Goal: Information Seeking & Learning: Learn about a topic

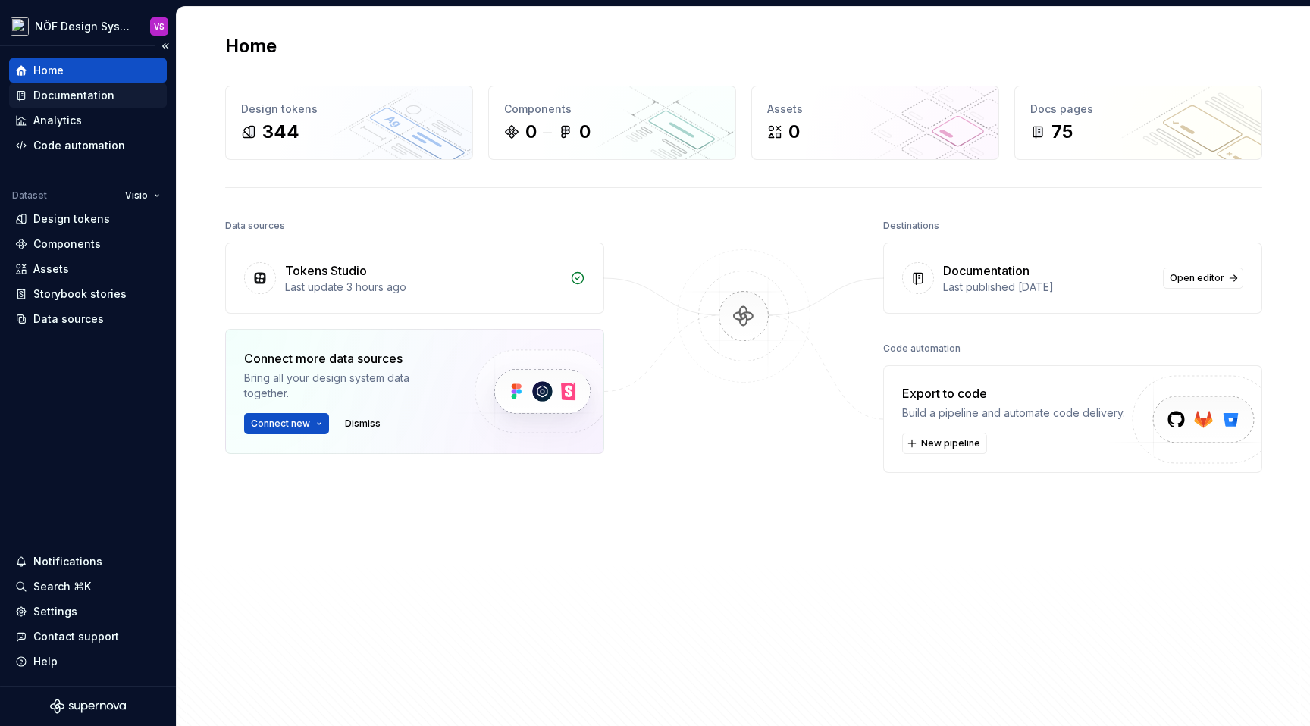
click at [92, 94] on div "Documentation" at bounding box center [73, 95] width 81 height 15
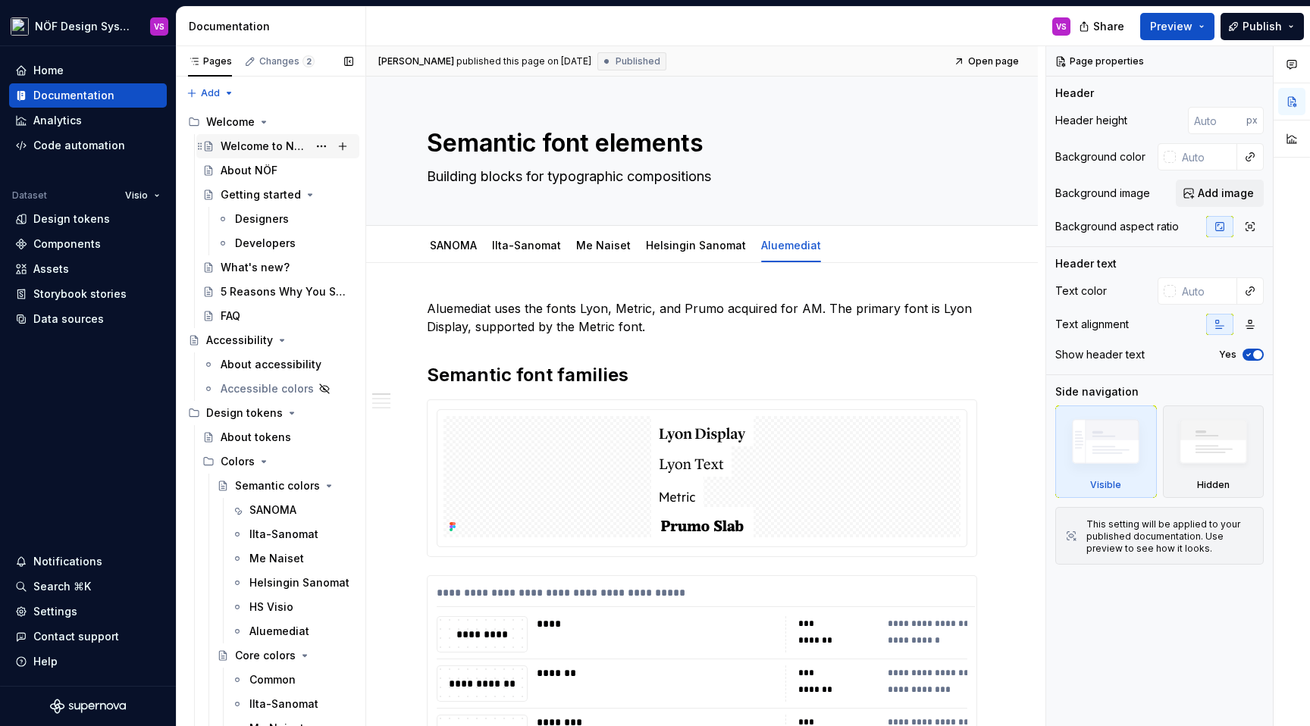
click at [270, 141] on div "Welcome to NÖF" at bounding box center [264, 146] width 87 height 15
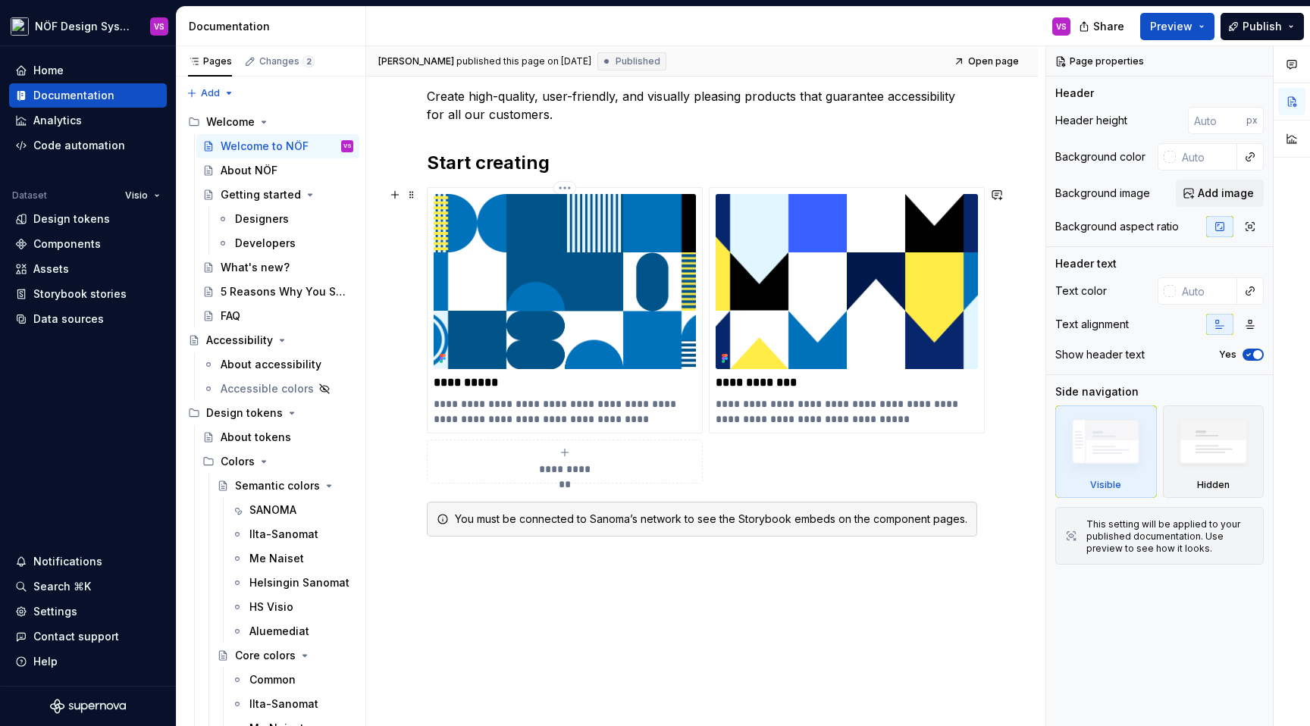
scroll to position [214, 0]
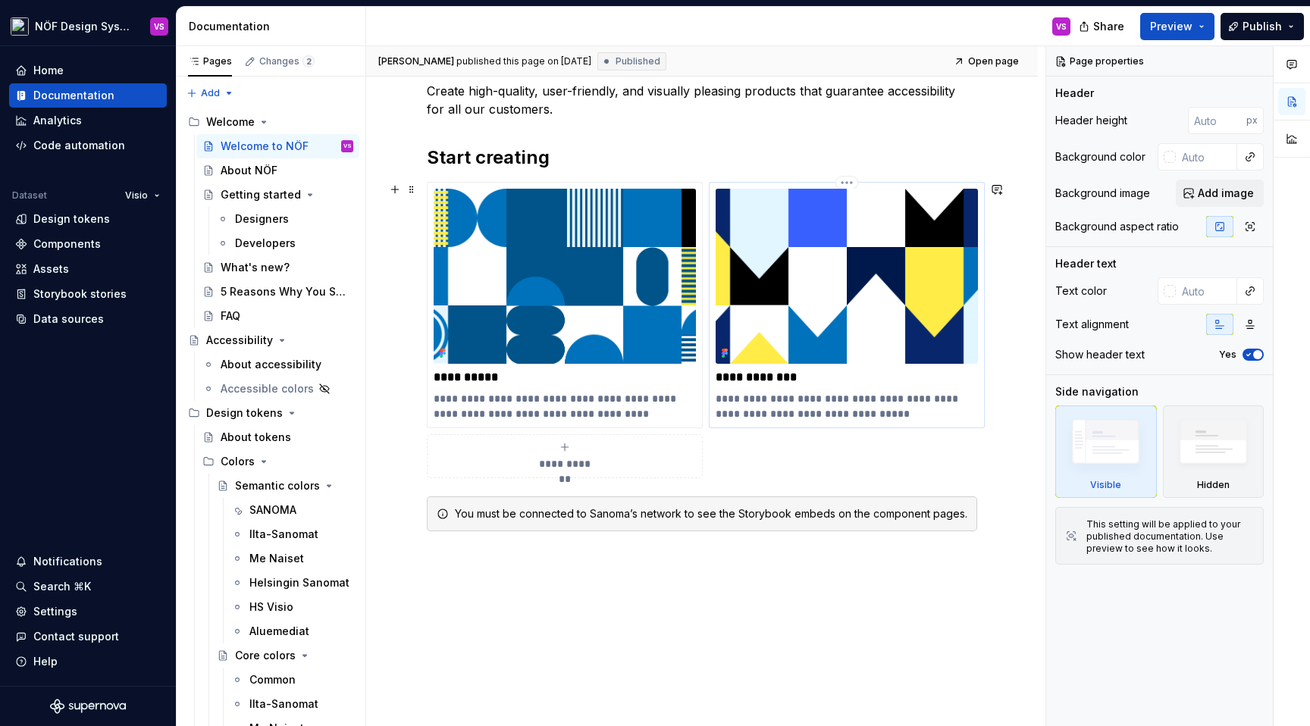
click at [817, 295] on img at bounding box center [847, 276] width 262 height 175
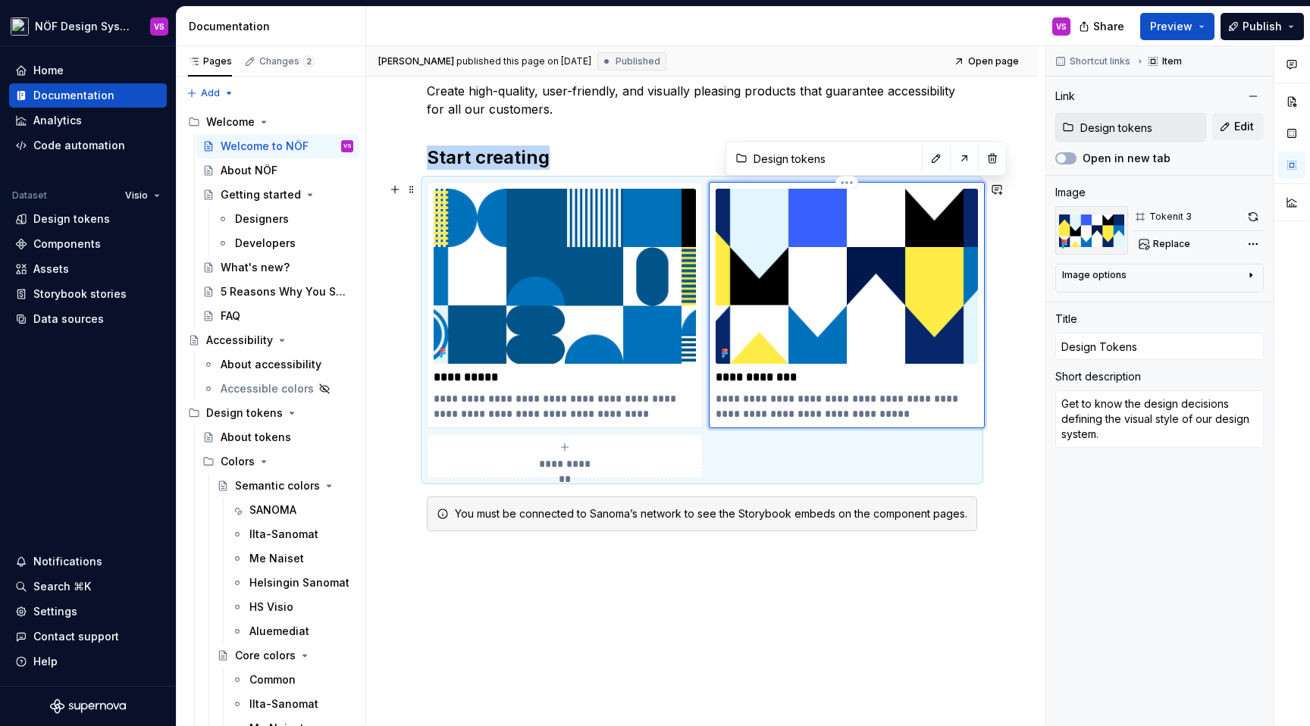
scroll to position [254, 0]
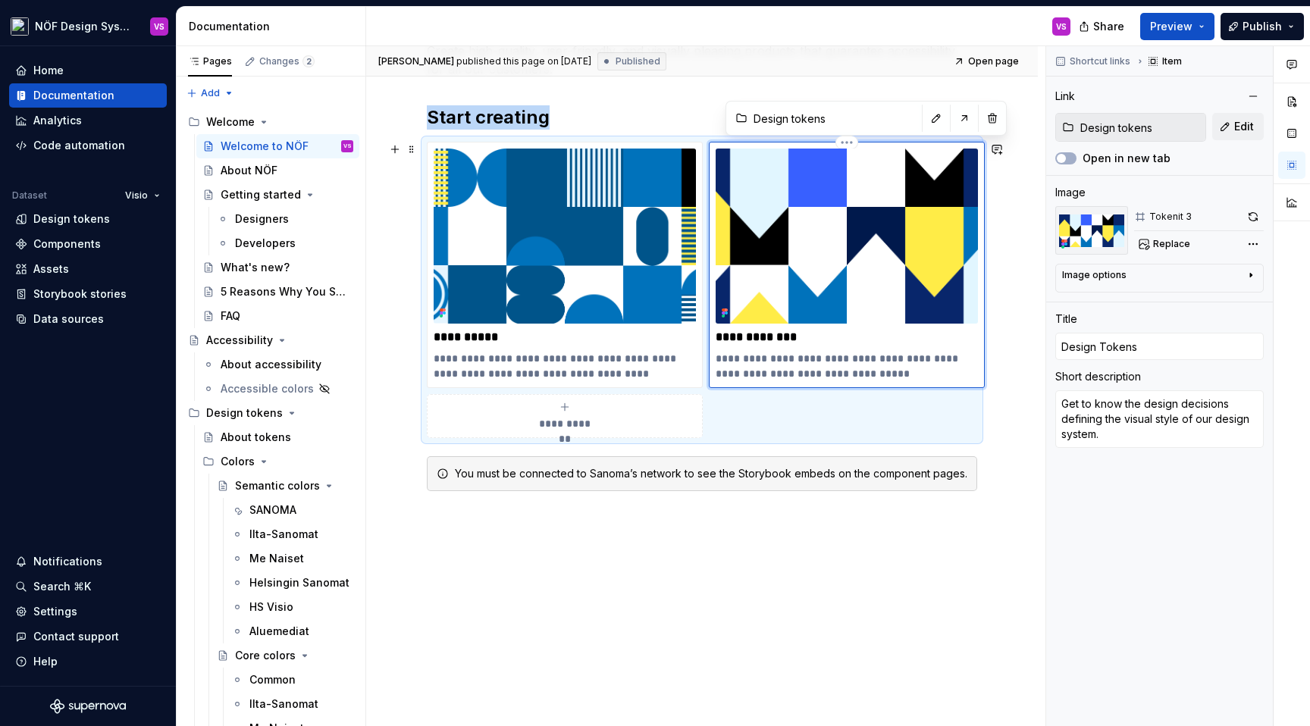
click at [748, 339] on p "**********" at bounding box center [847, 337] width 262 height 15
click at [241, 169] on div "About NÖF" at bounding box center [249, 170] width 57 height 15
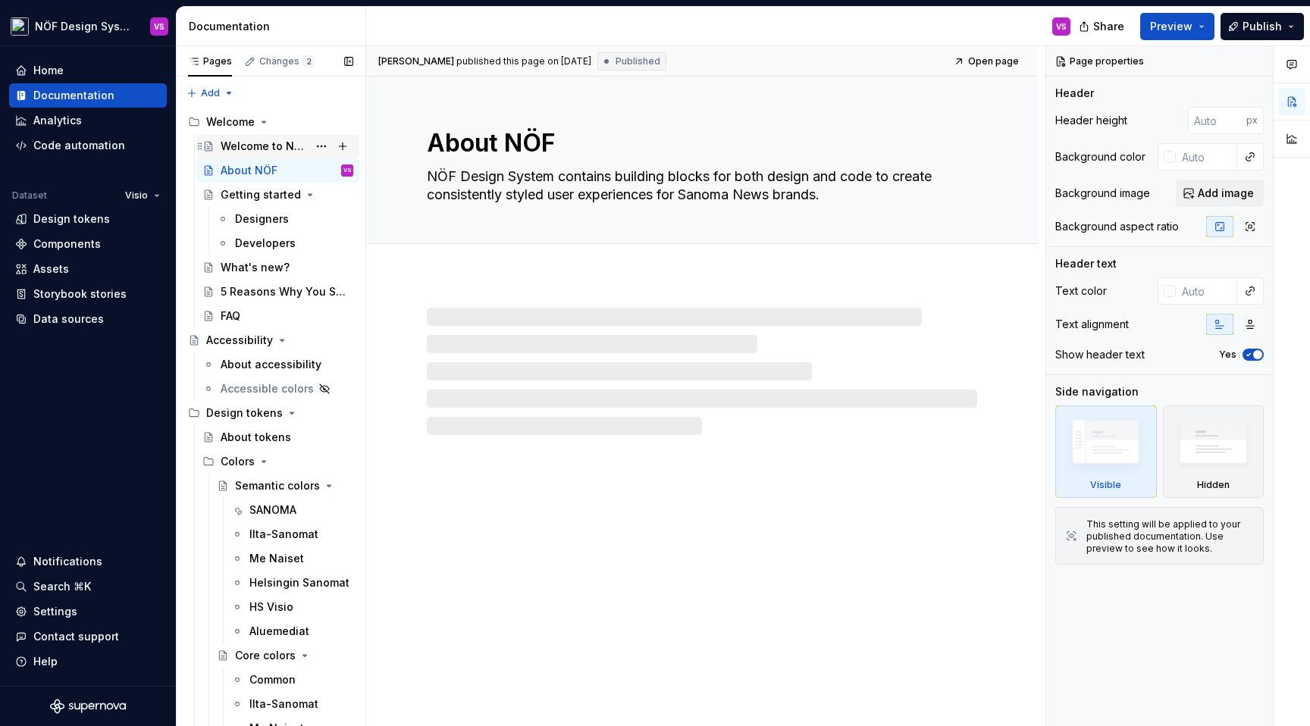
click at [258, 149] on div "Welcome to NÖF" at bounding box center [264, 146] width 87 height 15
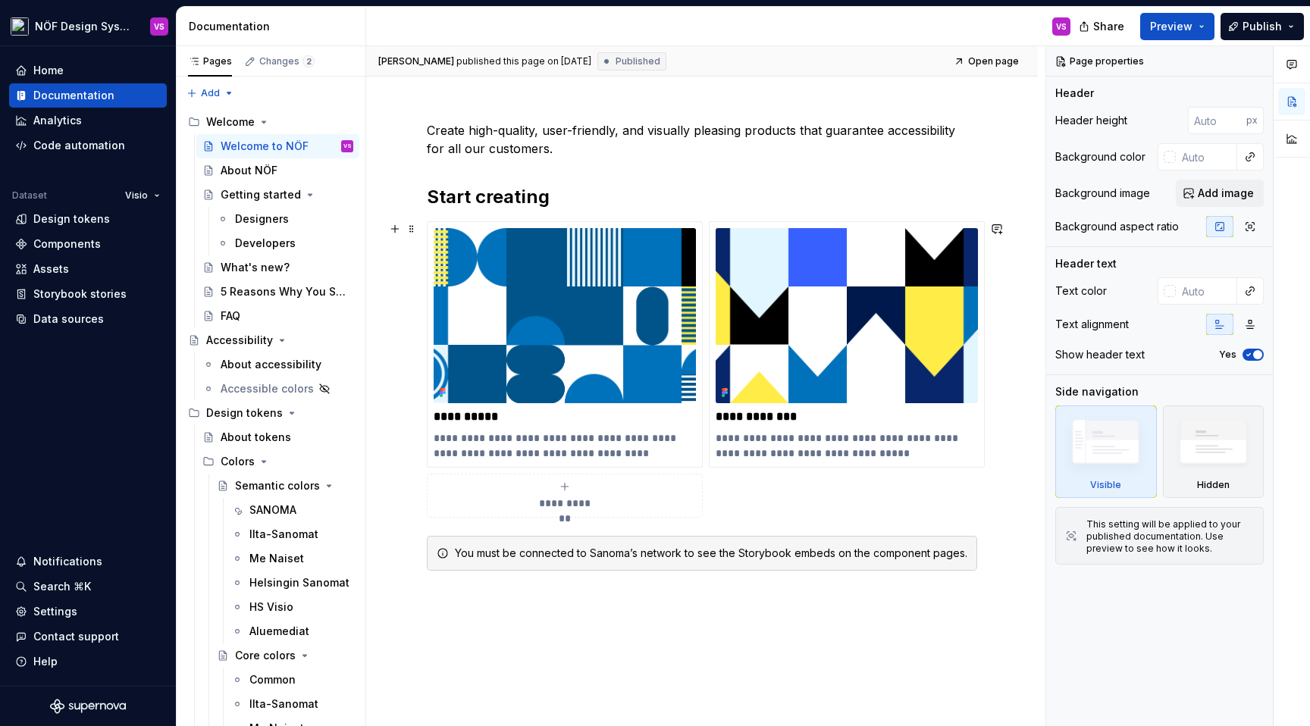
scroll to position [254, 0]
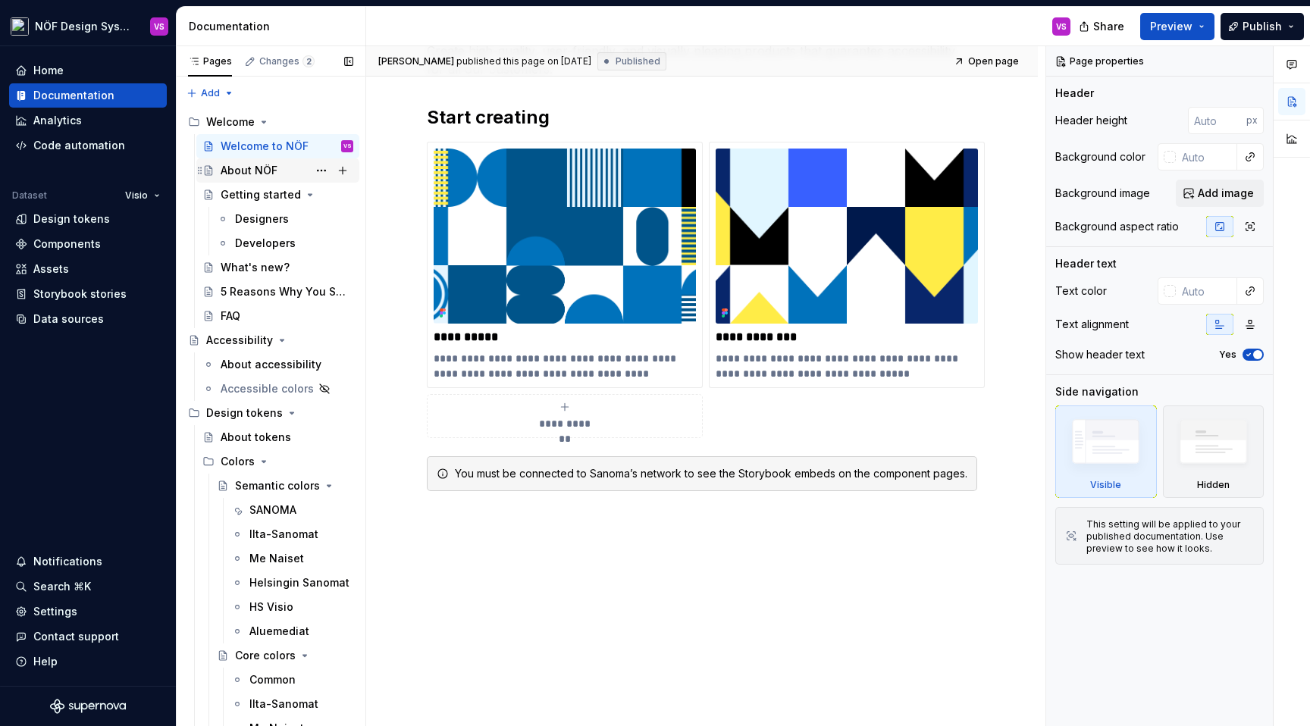
click at [265, 170] on div "About NÖF" at bounding box center [249, 170] width 57 height 15
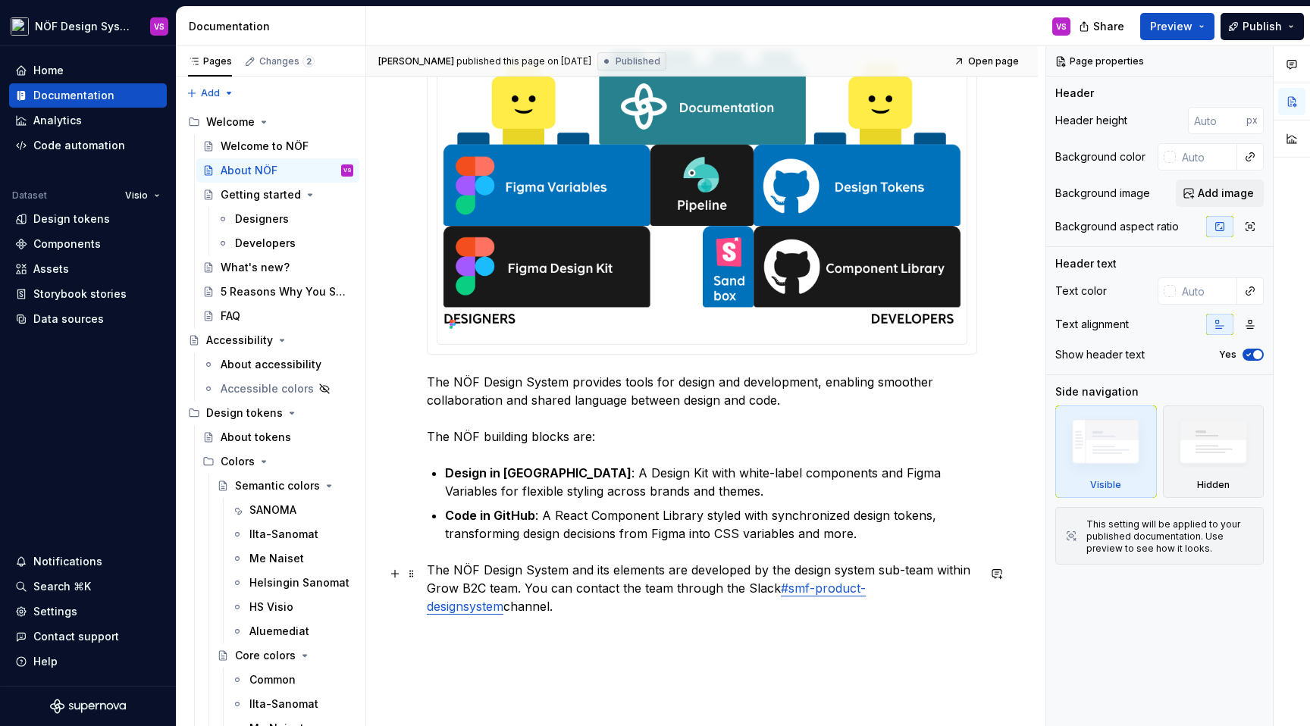
type textarea "*"
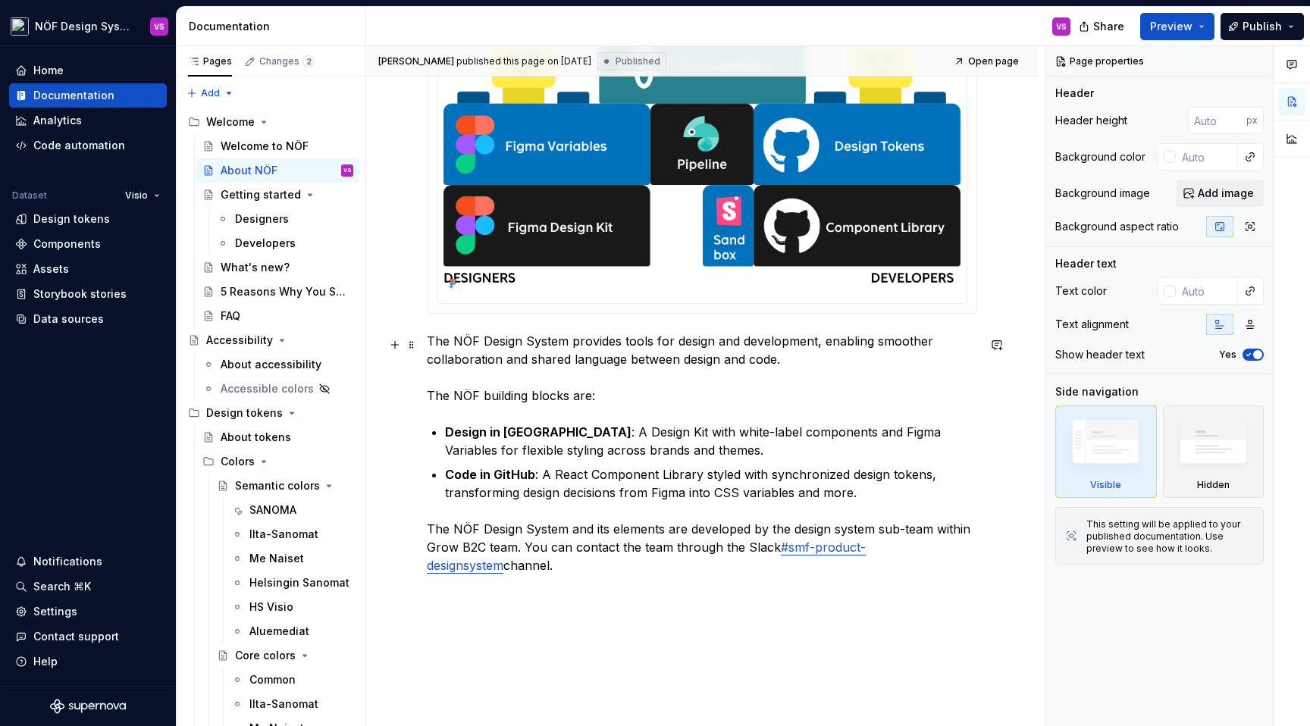
scroll to position [321, 0]
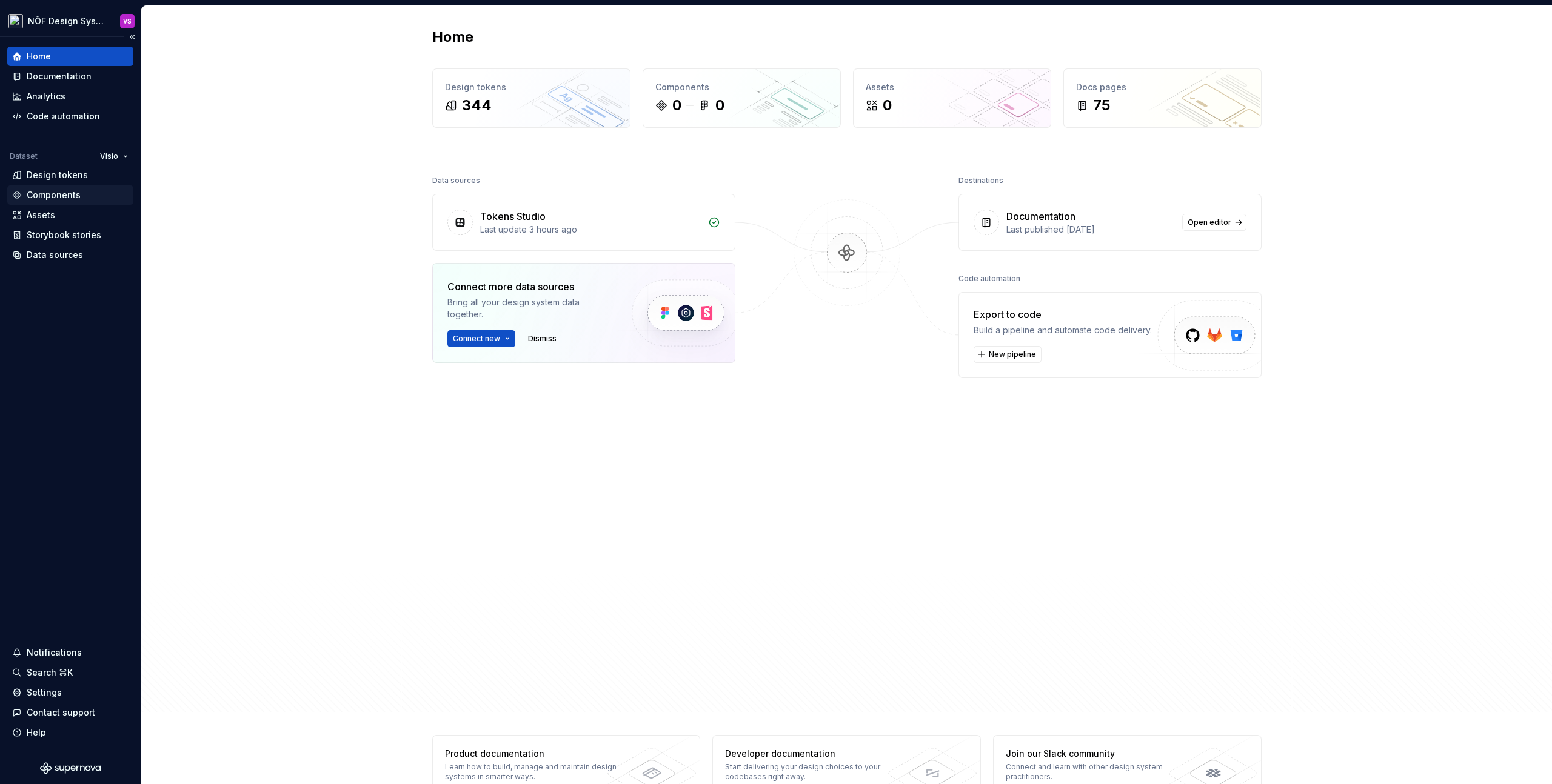
click at [42, 187] on div "Components" at bounding box center [70, 195] width 126 height 19
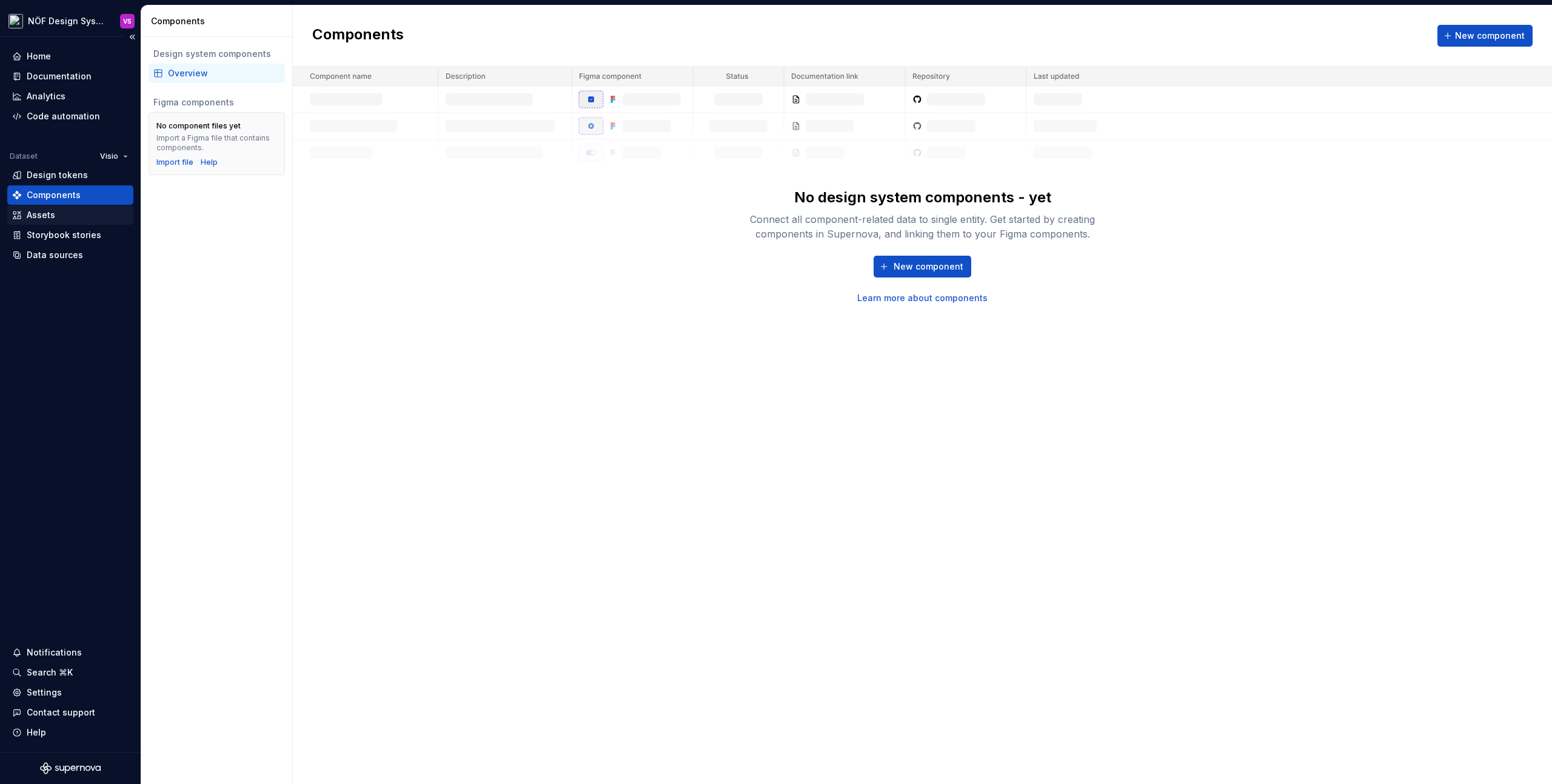
click at [51, 214] on div "Assets" at bounding box center [41, 215] width 29 height 12
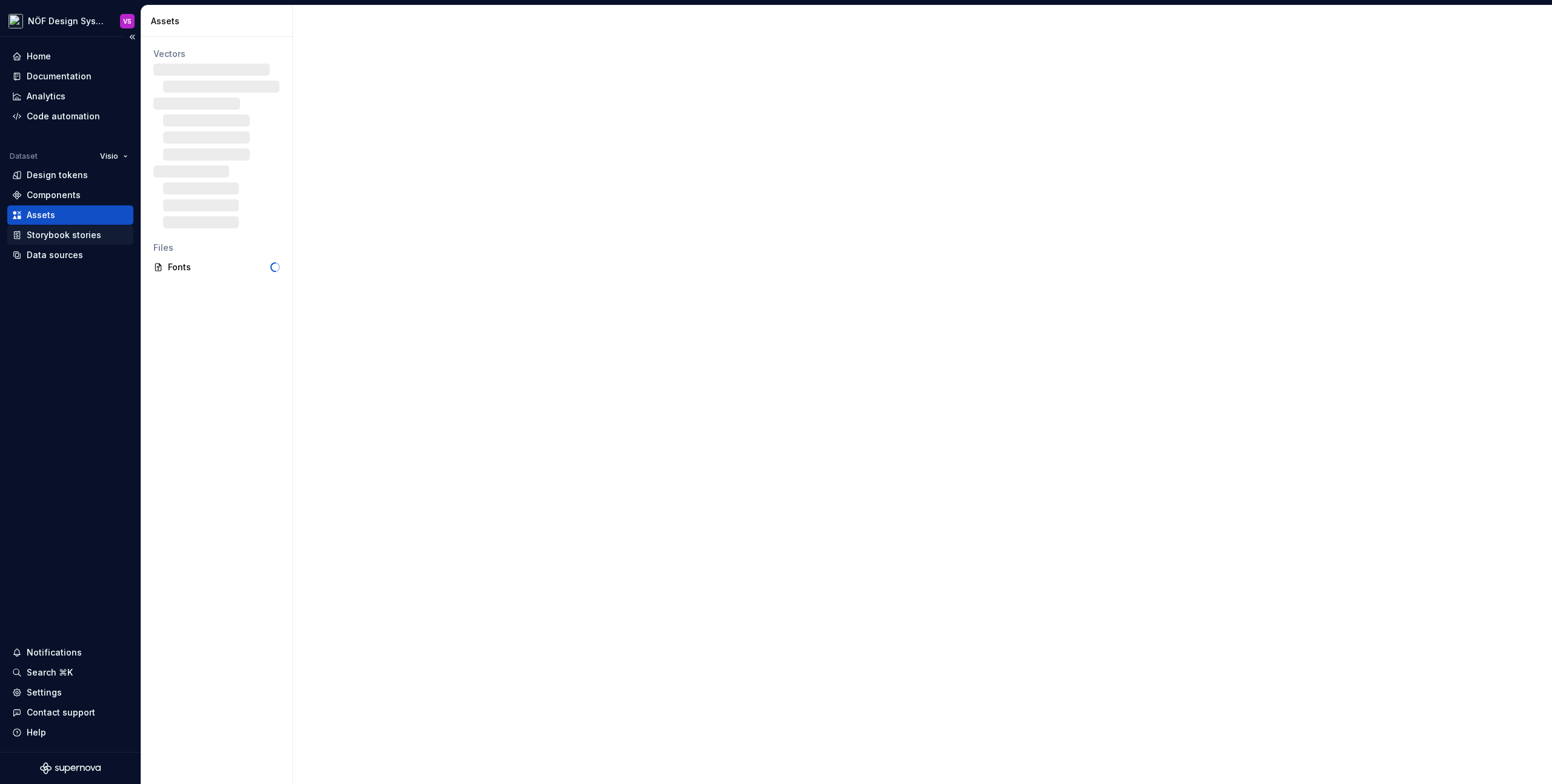
click at [46, 237] on div "Storybook stories" at bounding box center [63, 235] width 74 height 12
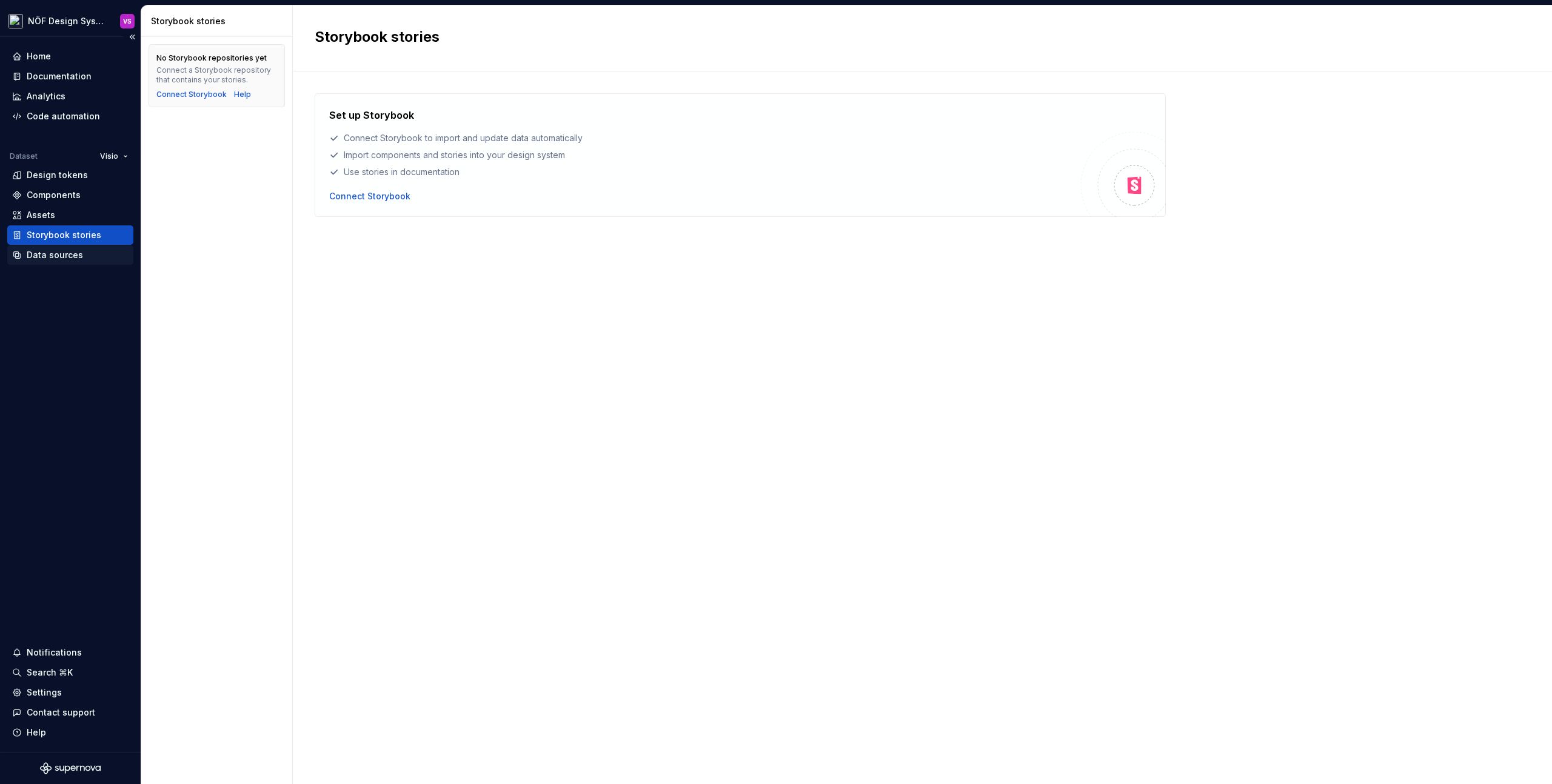
click at [62, 257] on div "Data sources" at bounding box center [54, 255] width 57 height 12
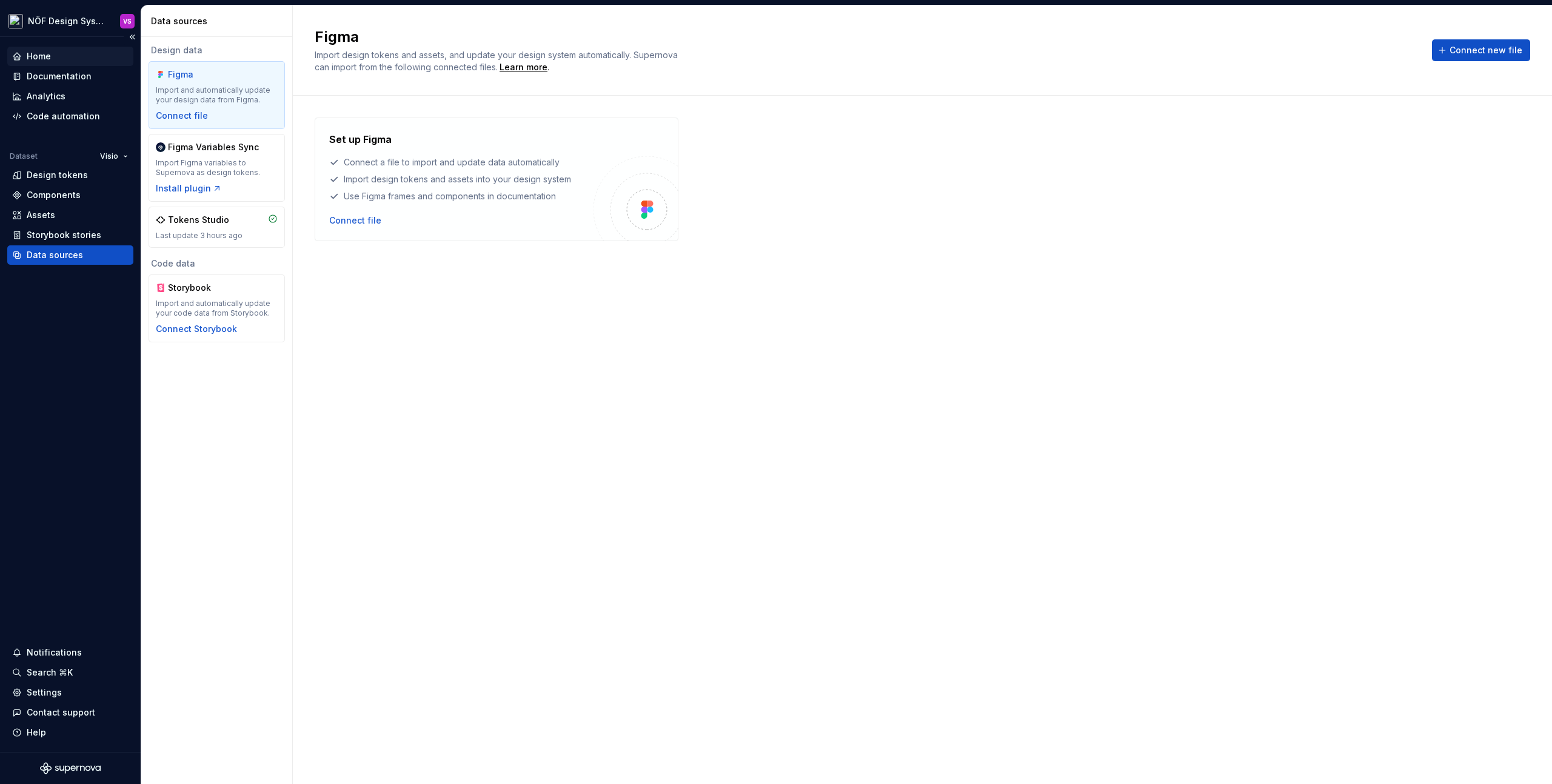
click at [50, 51] on div "Home" at bounding box center [38, 56] width 24 height 12
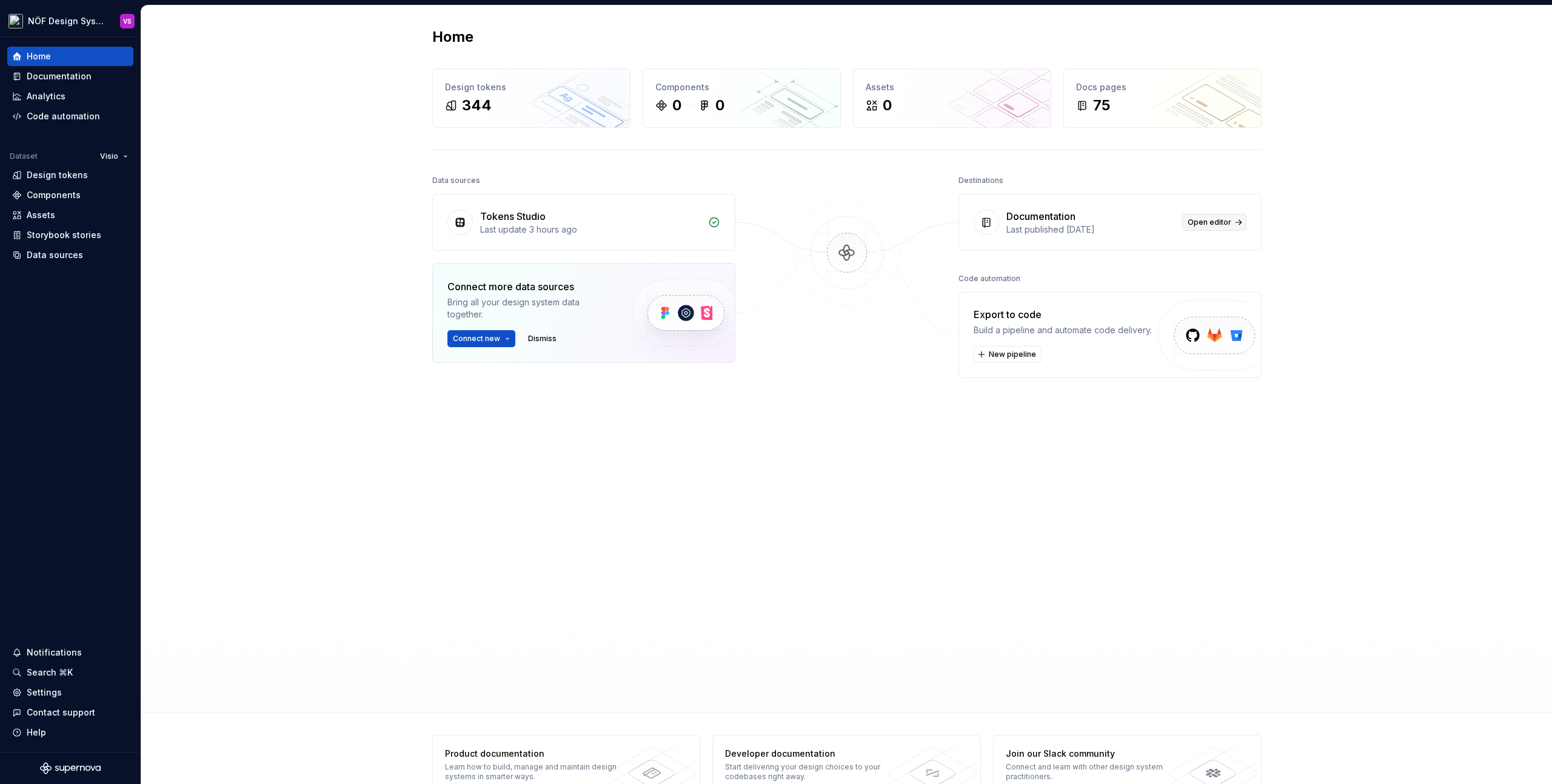
click at [1231, 220] on link "Open editor" at bounding box center [1214, 222] width 64 height 17
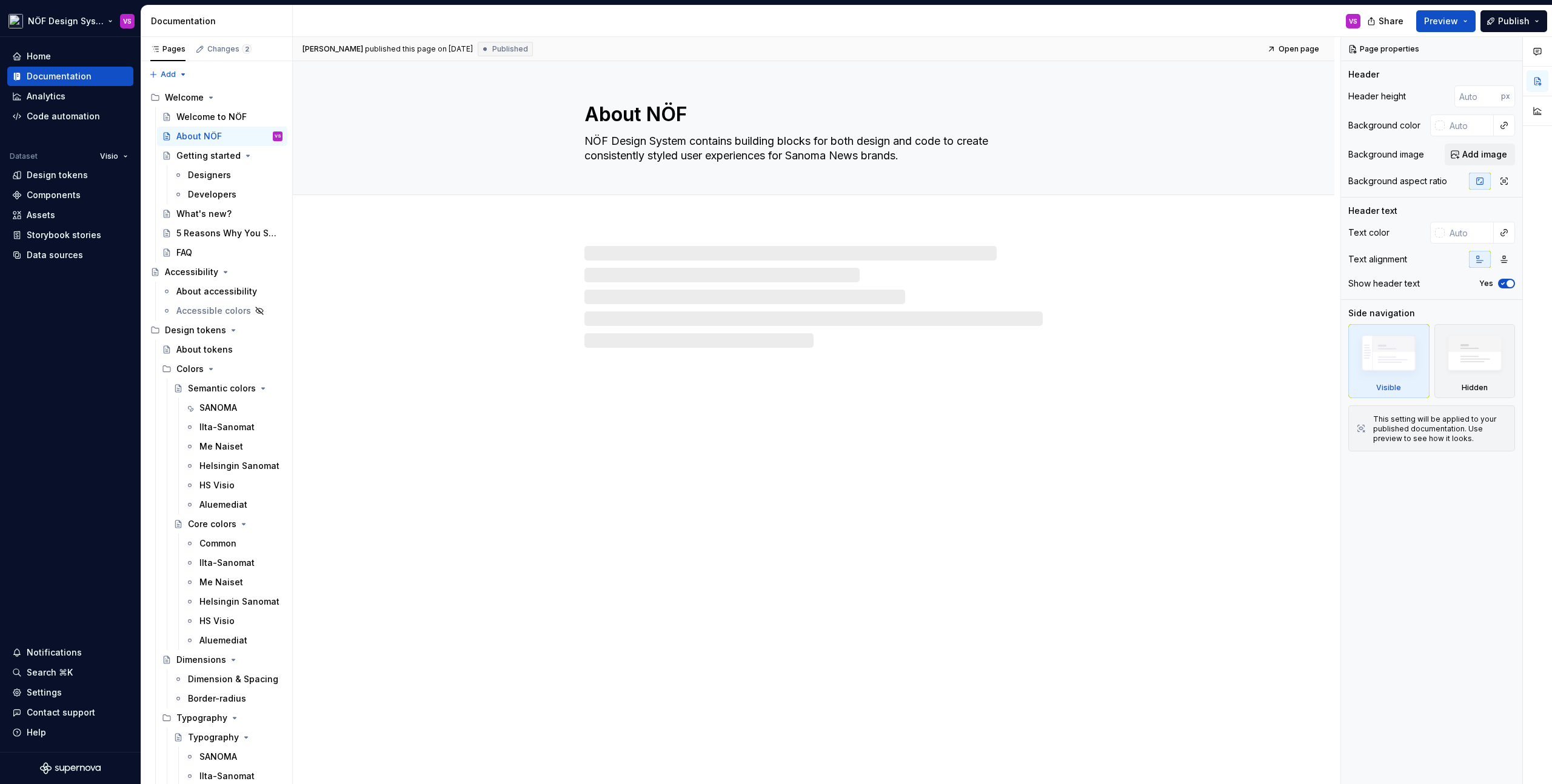
type textarea "*"
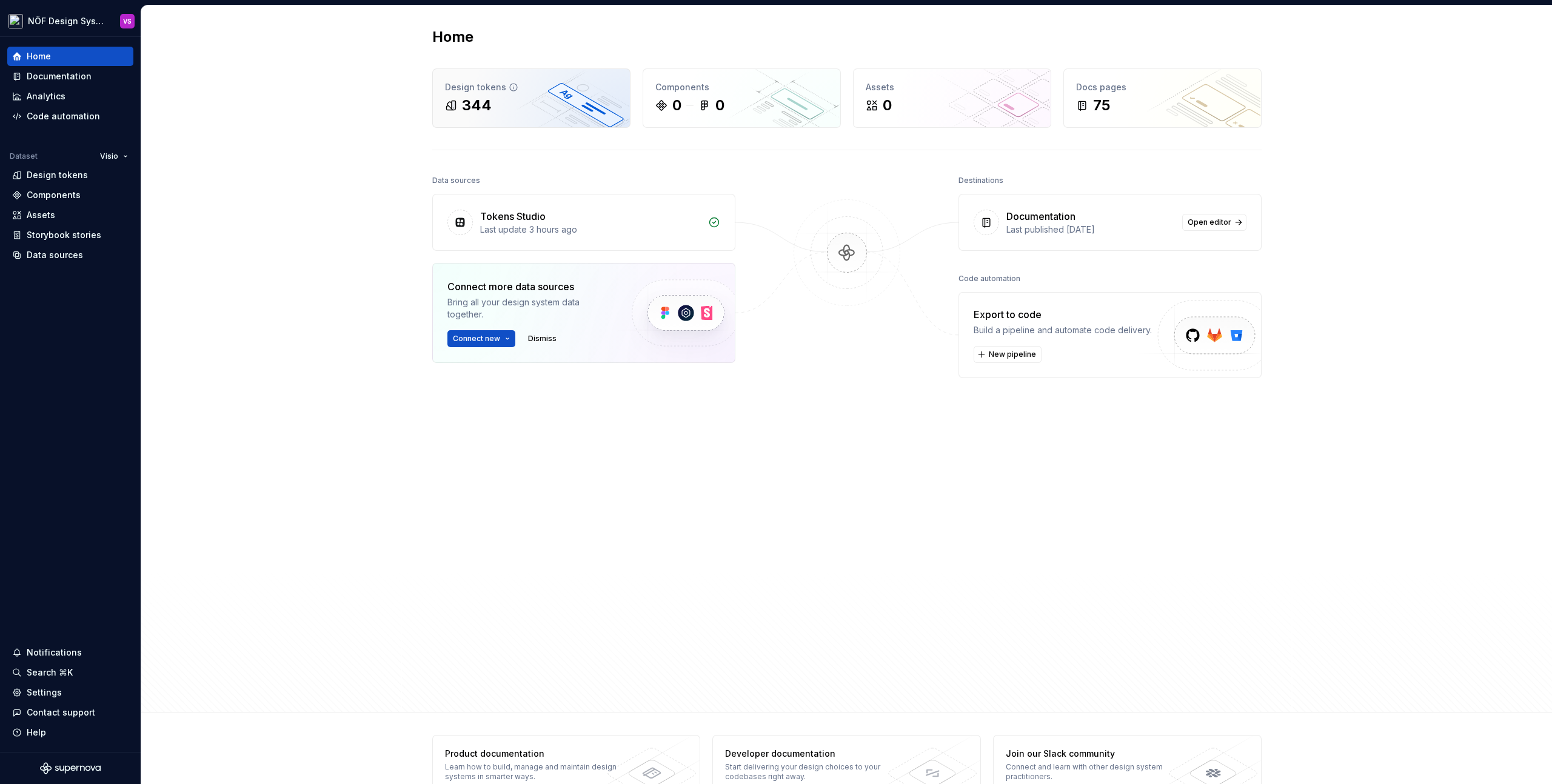
click at [563, 101] on div "344" at bounding box center [531, 105] width 173 height 19
